Goal: Find specific page/section: Find specific page/section

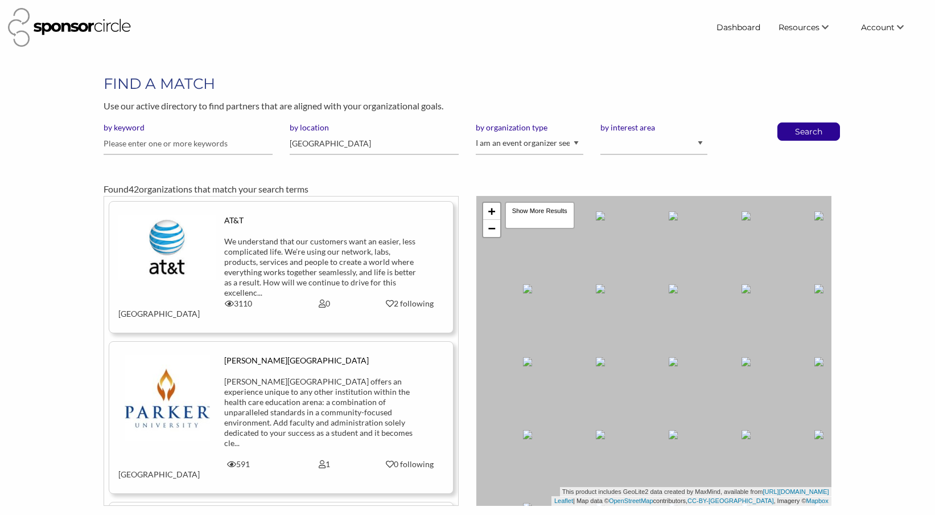
scroll to position [89, 0]
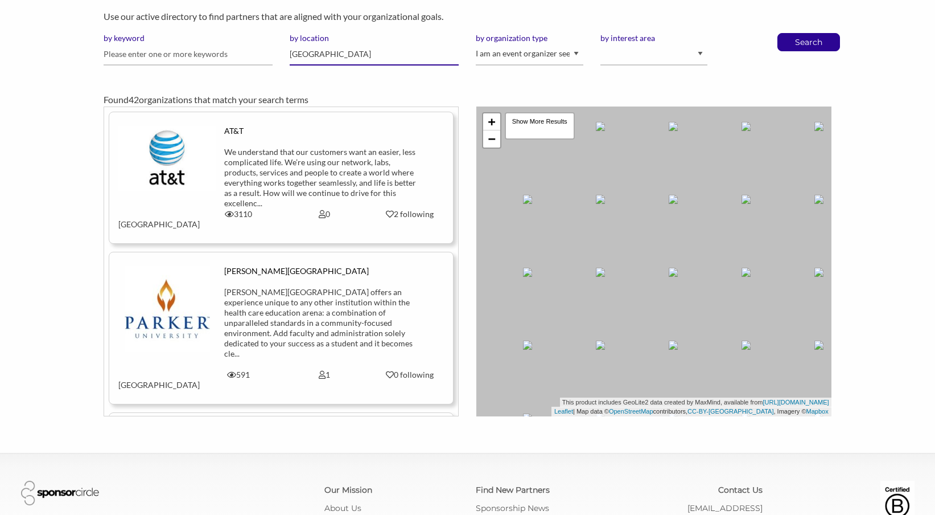
click at [316, 58] on input "[GEOGRAPHIC_DATA]" at bounding box center [374, 54] width 169 height 22
click at [316, 58] on input "Dallas" at bounding box center [374, 54] width 169 height 22
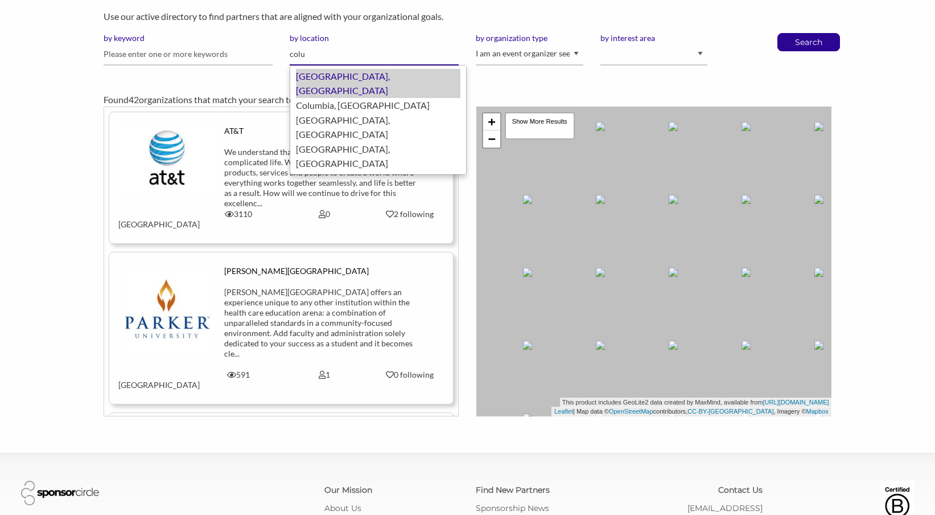
click at [321, 75] on div "Columbus, United States of America" at bounding box center [378, 83] width 165 height 29
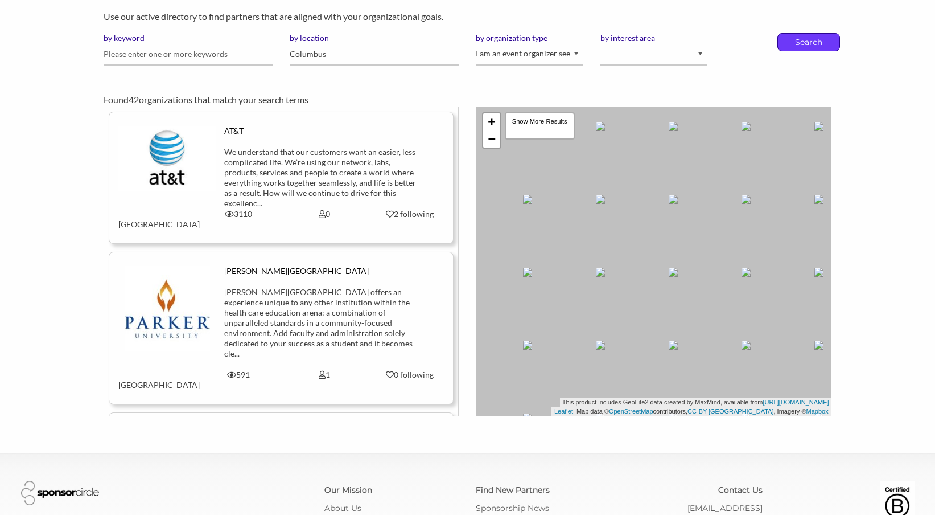
click at [783, 42] on div "Search" at bounding box center [809, 42] width 63 height 18
click at [337, 53] on input "Columbus" at bounding box center [374, 54] width 169 height 22
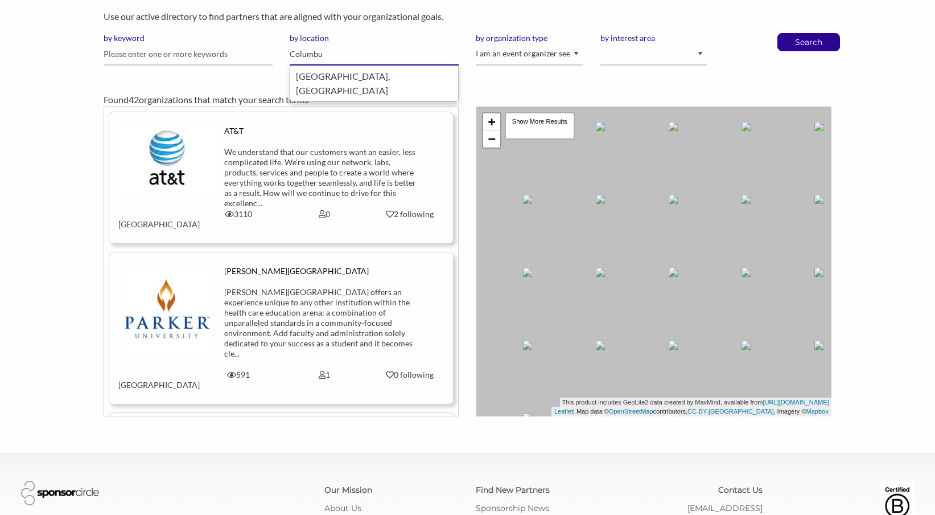
type input "Columbus"
click at [342, 71] on div "Columbus, United States of America" at bounding box center [374, 83] width 157 height 29
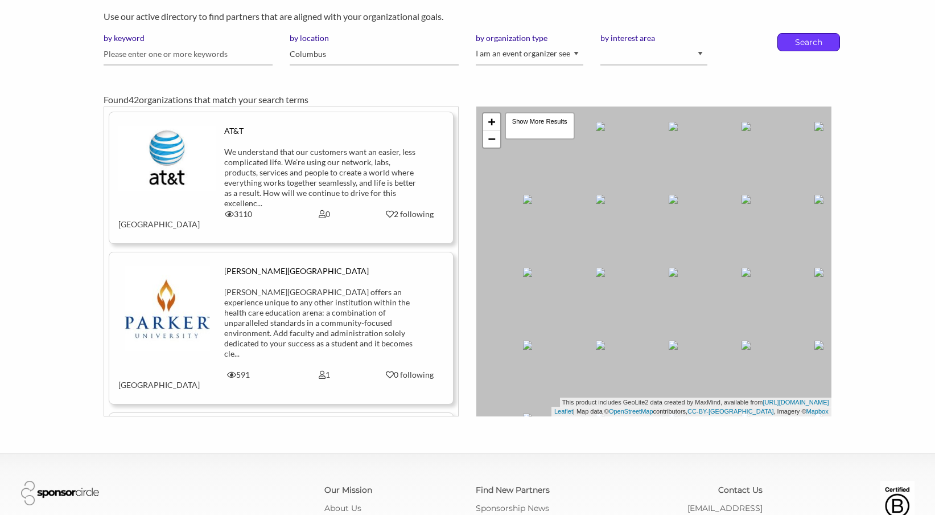
click at [819, 44] on p "Search" at bounding box center [809, 42] width 38 height 17
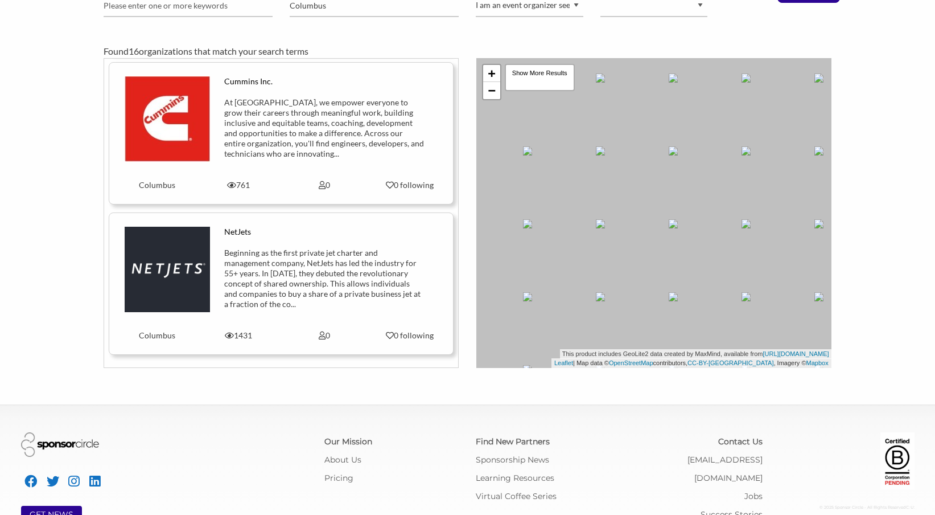
scroll to position [142, 0]
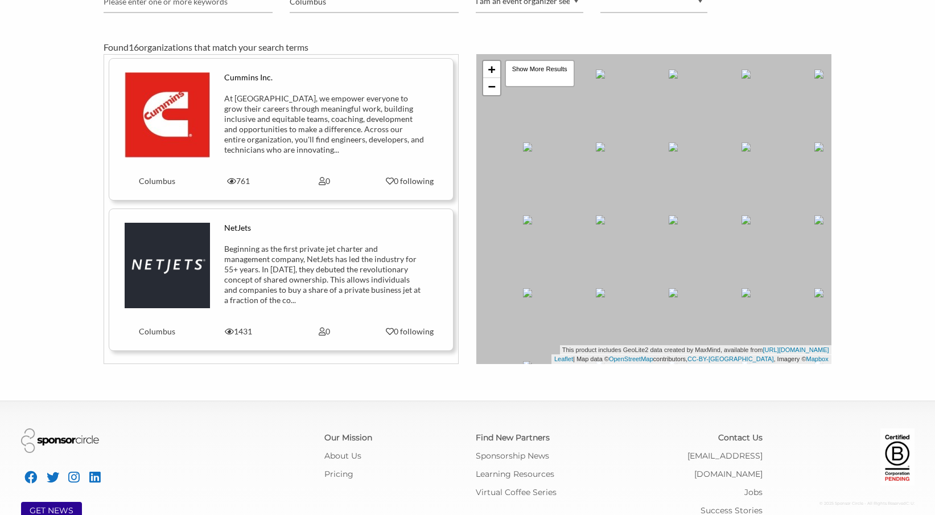
click at [187, 256] on img at bounding box center [167, 265] width 85 height 85
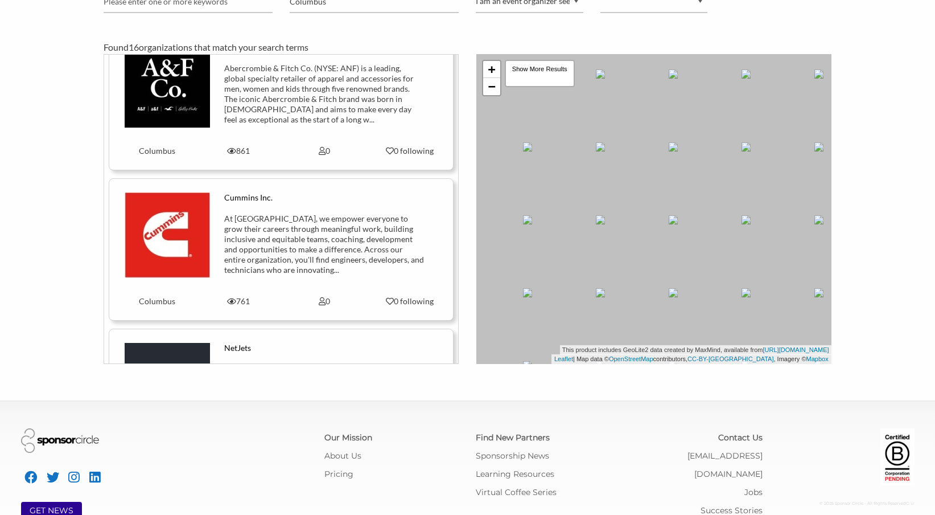
scroll to position [1865, 0]
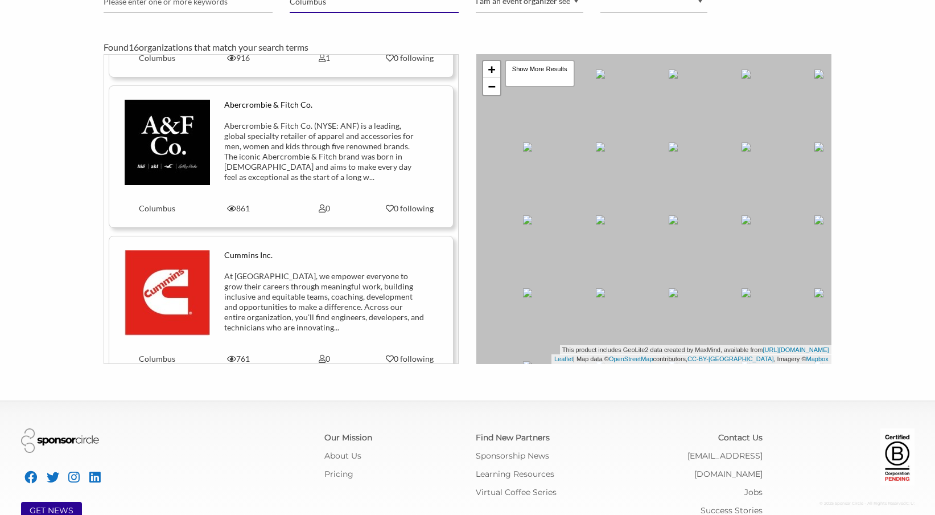
click at [328, 5] on input "Columbus" at bounding box center [374, 2] width 169 height 22
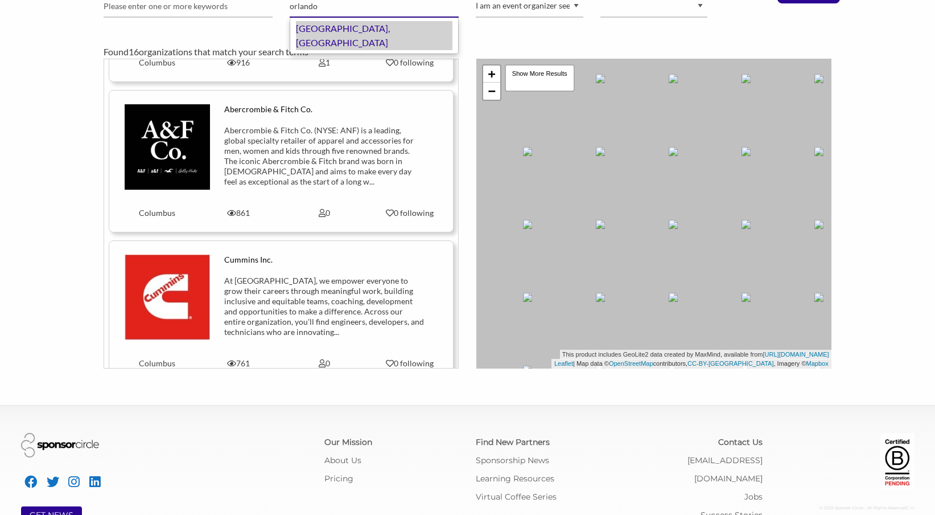
click at [349, 31] on div "Orlando, United States of America" at bounding box center [374, 35] width 157 height 29
type input "Orlando"
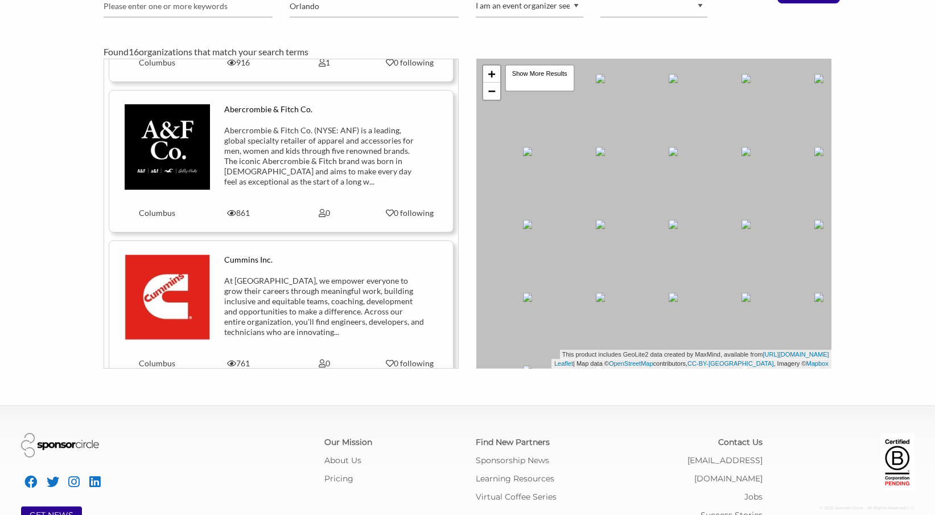
click at [827, 3] on div "by keyword by location Orlando by organization type I am an event organizer see…" at bounding box center [467, 6] width 745 height 42
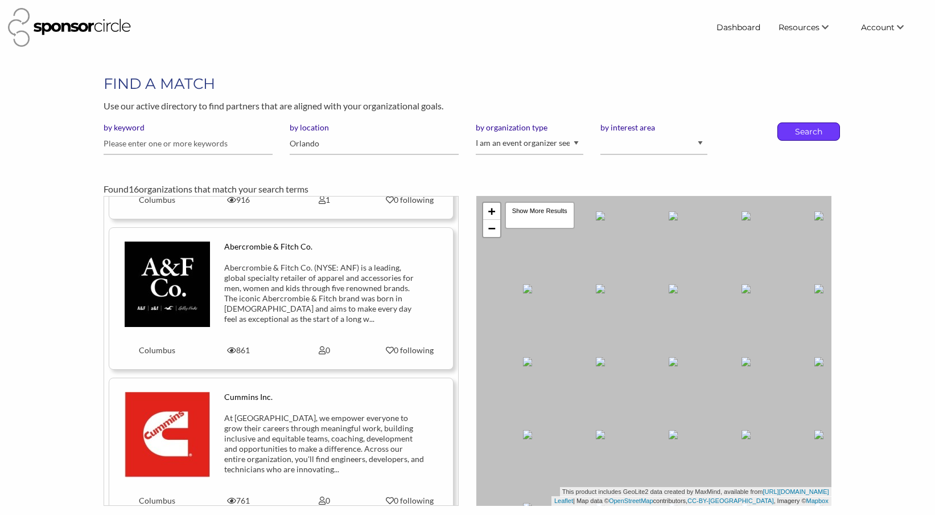
scroll to position [0, 0]
click at [817, 130] on p "Search" at bounding box center [809, 131] width 38 height 17
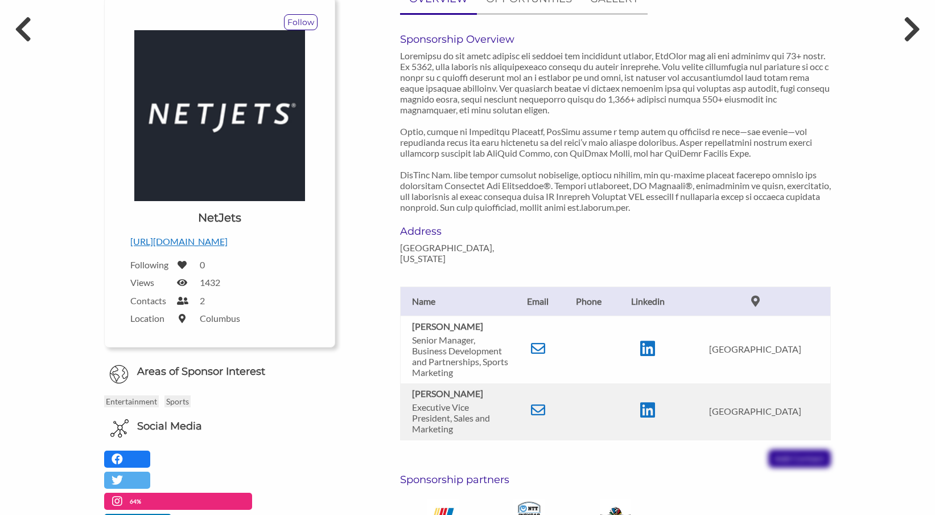
scroll to position [141, 0]
